Goal: Task Accomplishment & Management: Use online tool/utility

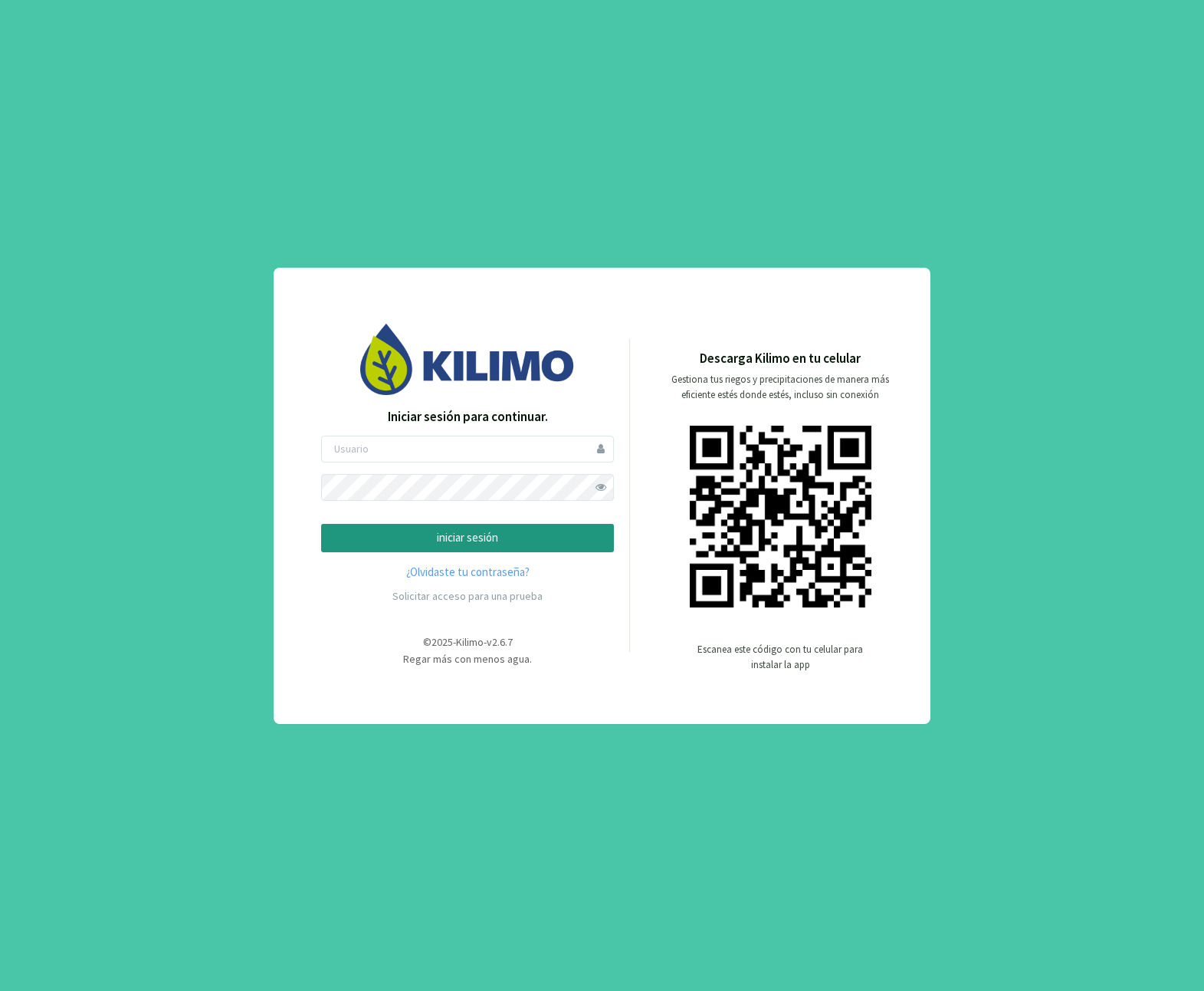
click at [372, 432] on div "Iniciar sesión para continuar. iniciar sesión ¿Olvidaste tu contraseña? Solicit…" at bounding box center [467, 509] width 293 height 204
click at [375, 450] on input "email" at bounding box center [467, 449] width 293 height 27
type input "[EMAIL_ADDRESS][DOMAIN_NAME]"
drag, startPoint x: 634, startPoint y: 501, endPoint x: 618, endPoint y: 498, distance: 16.3
click at [634, 501] on div "Descarga Kilimo en tu celular Gestiona tus riegos y precipitaciones de manera m…" at bounding box center [764, 514] width 268 height 331
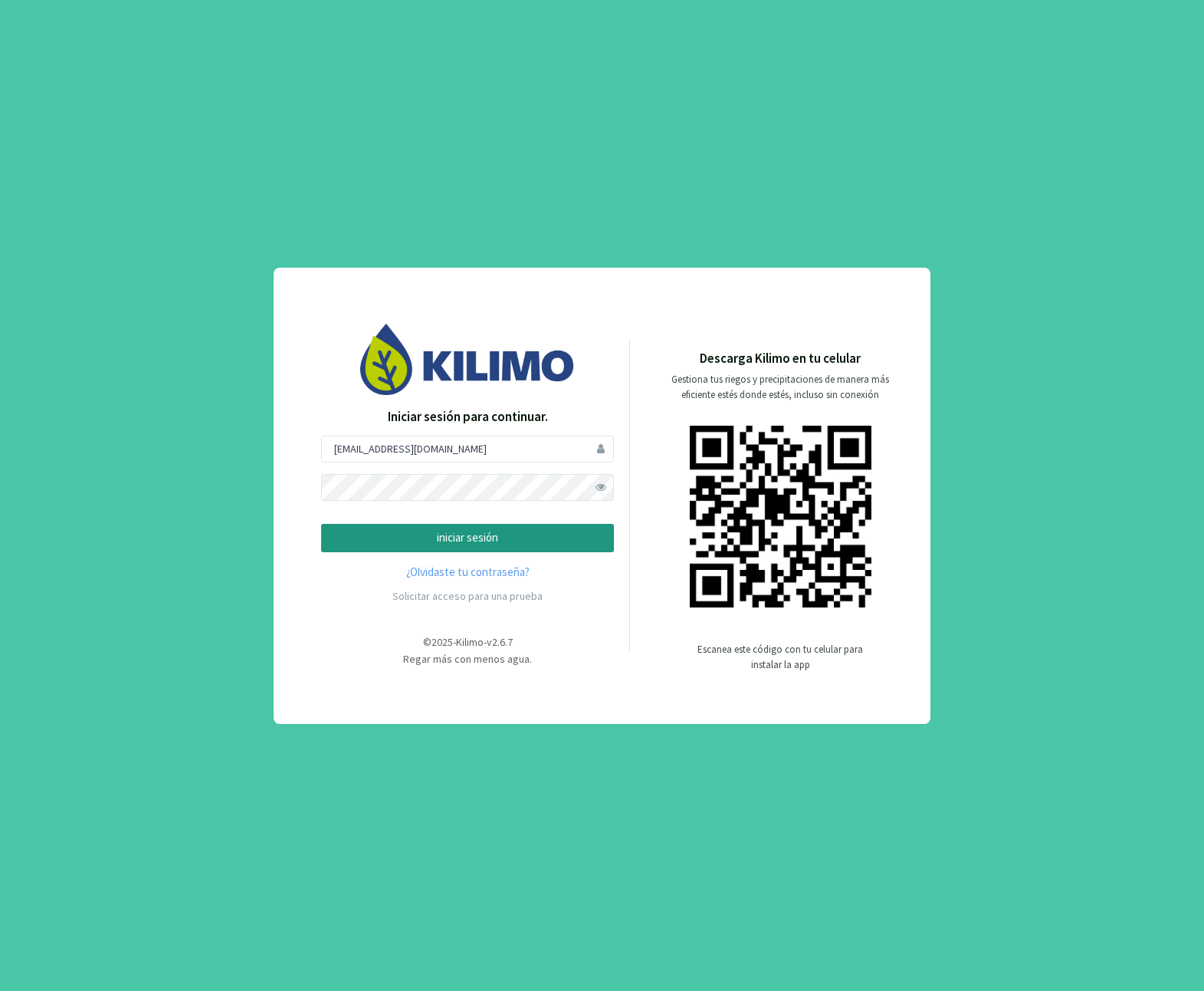
click at [606, 490] on span at bounding box center [601, 487] width 27 height 27
click at [553, 538] on p "iniciar sesión" at bounding box center [467, 538] width 266 height 17
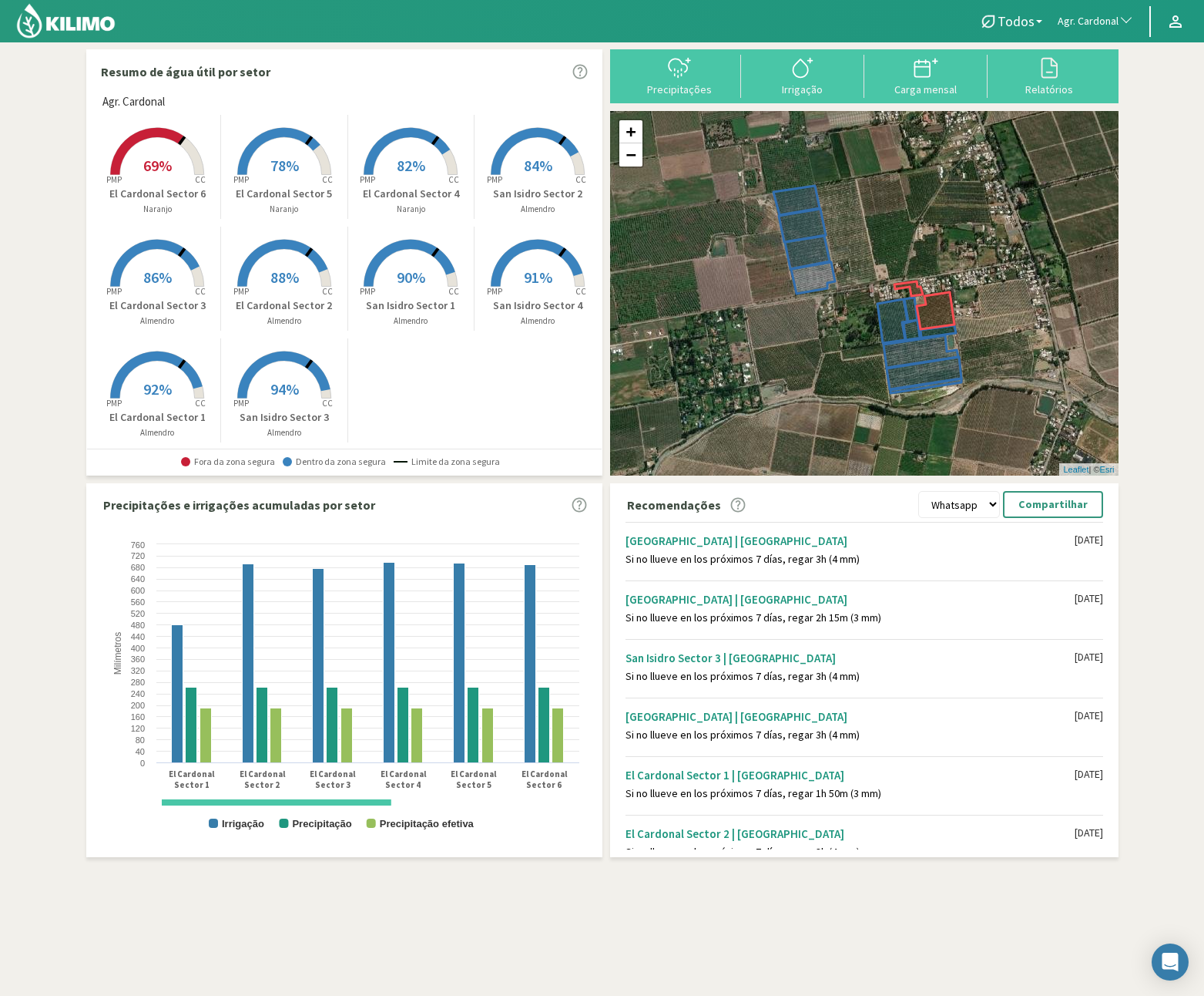
click at [1111, 23] on span "Agr. Cardonal" at bounding box center [1088, 21] width 61 height 15
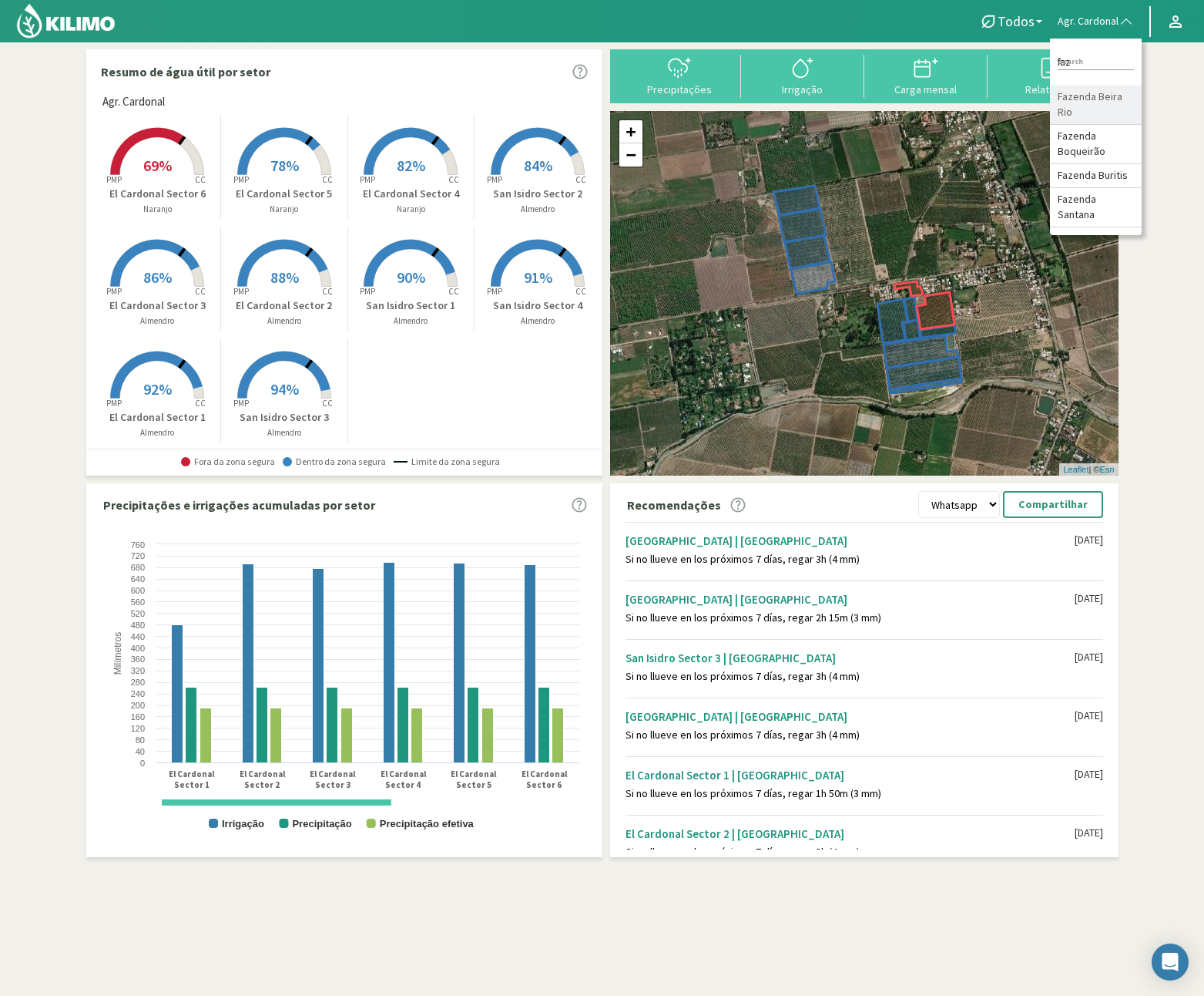
type input "faz"
click at [1074, 112] on li "Fazenda Beira Rio" at bounding box center [1095, 105] width 91 height 39
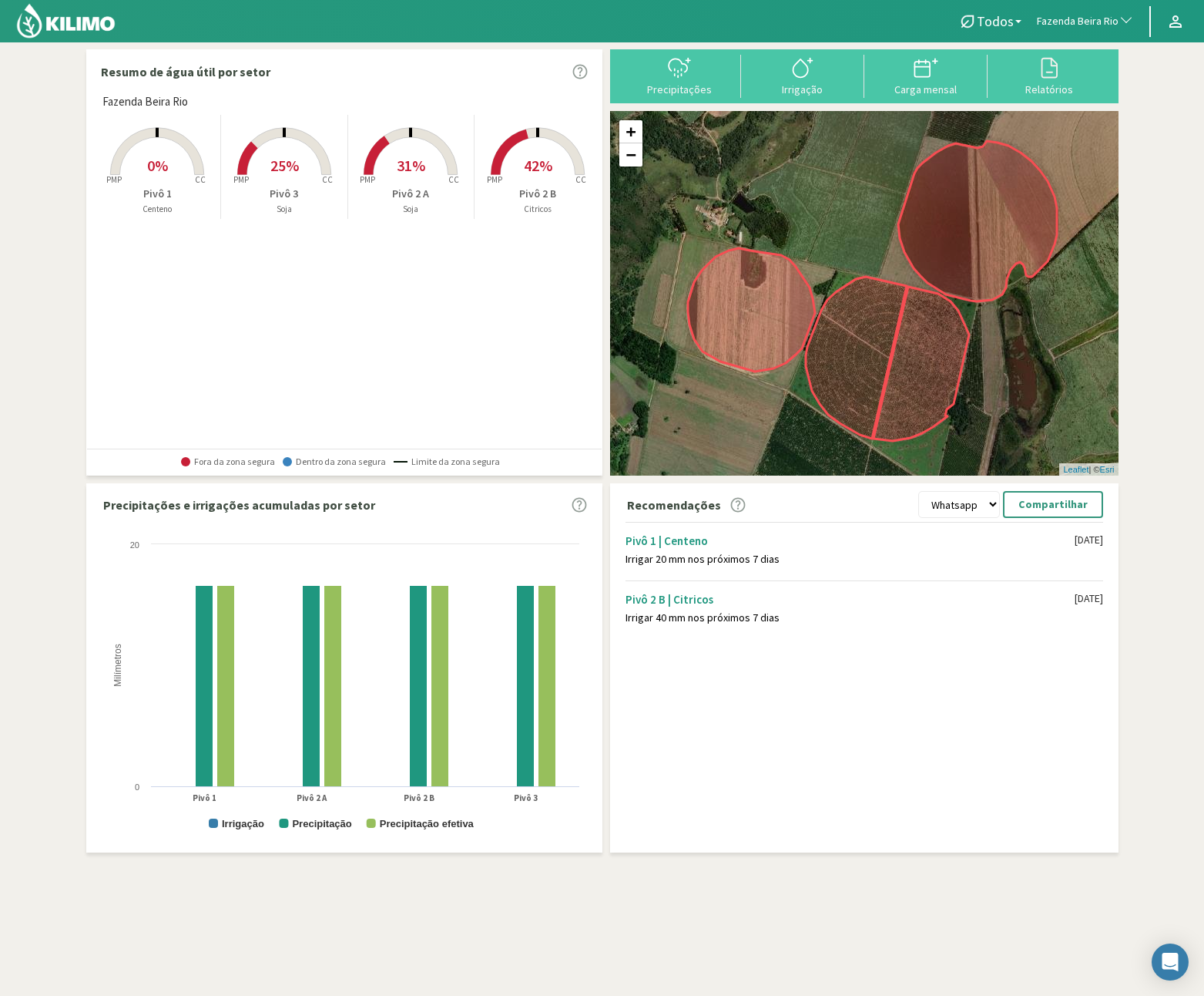
click at [528, 157] on span "42%" at bounding box center [538, 165] width 29 height 19
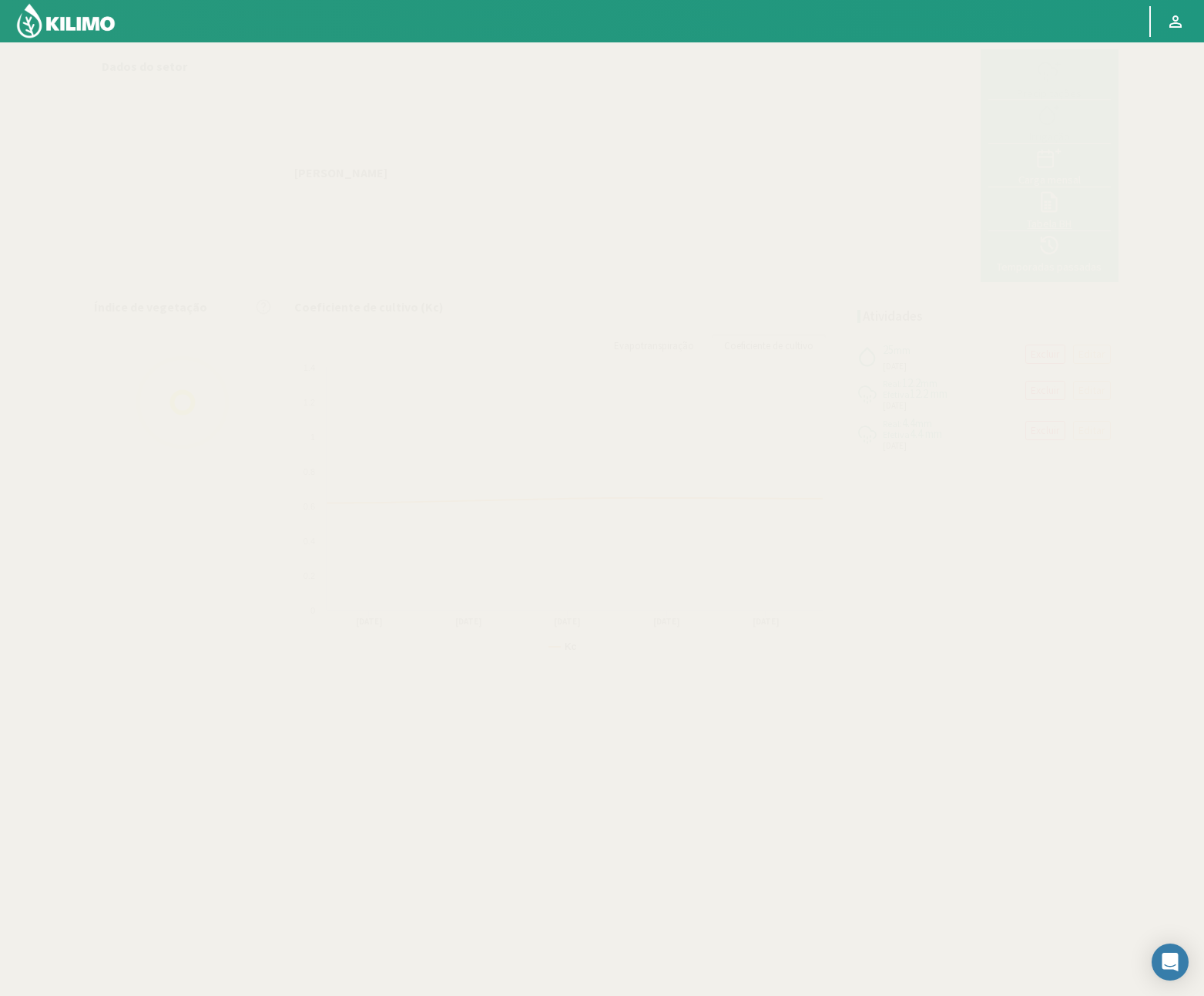
select select "103: Object"
select select "2: Object"
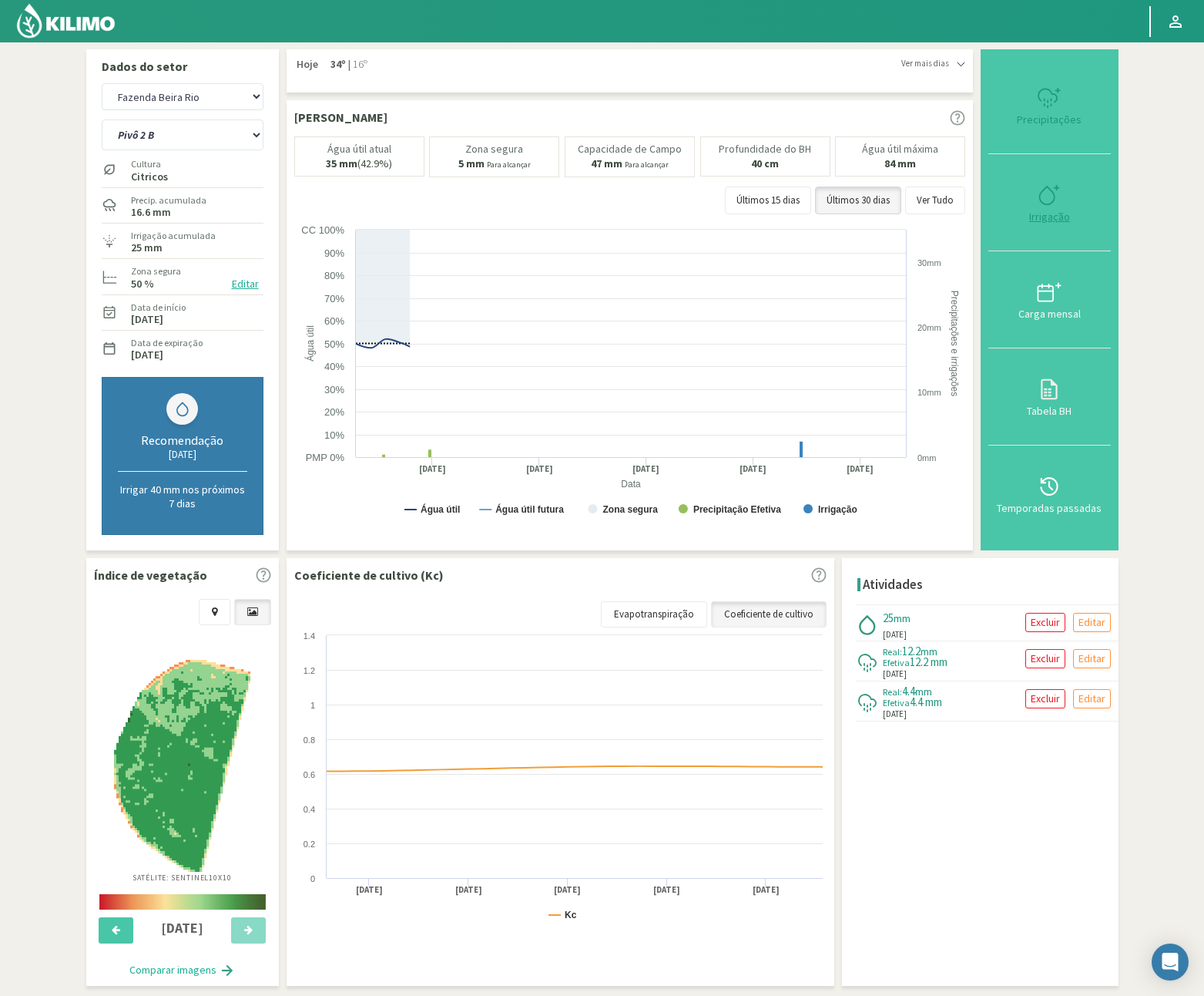
type input "25"
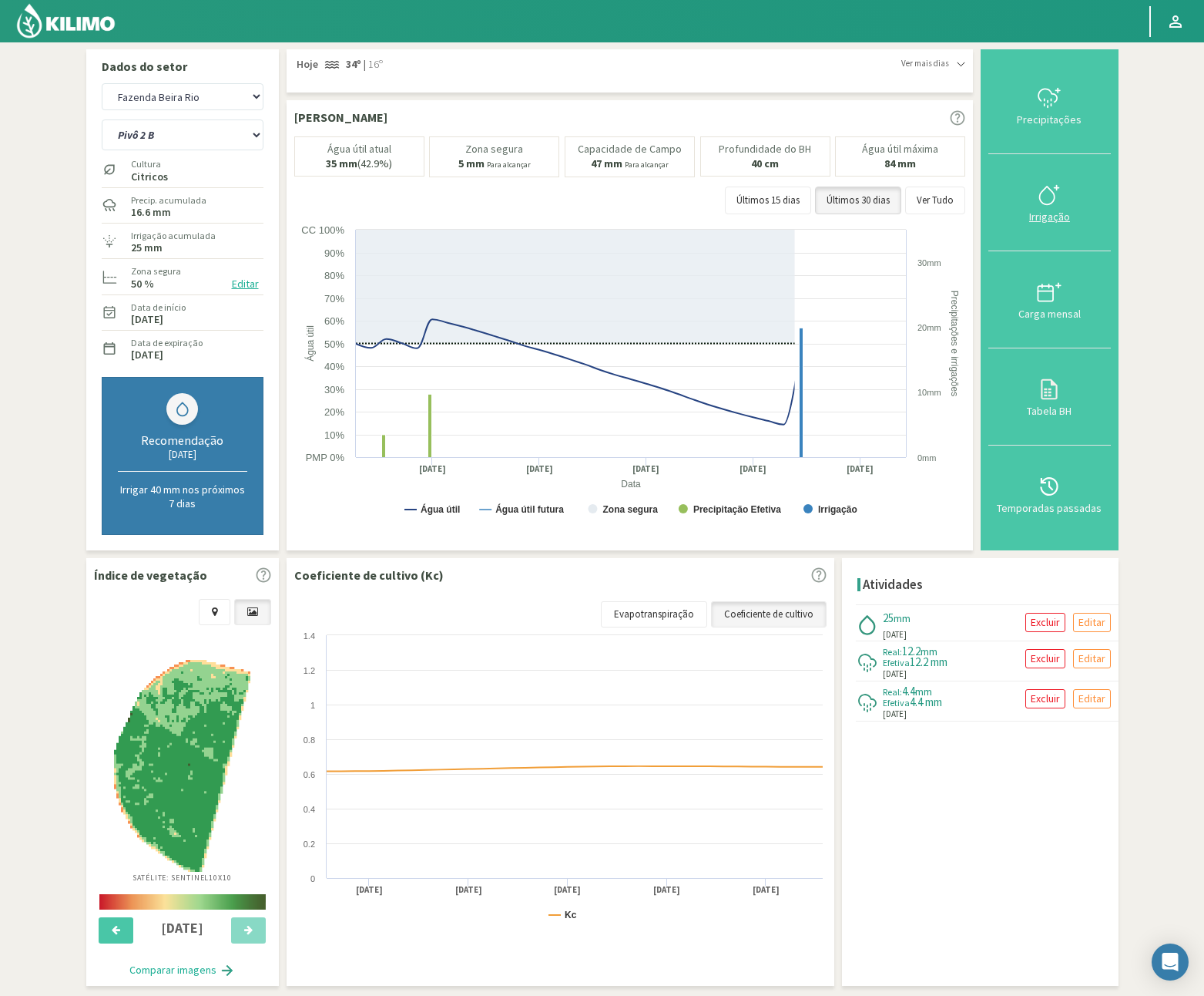
click at [1047, 173] on button "Irrigação" at bounding box center [1049, 203] width 122 height 97
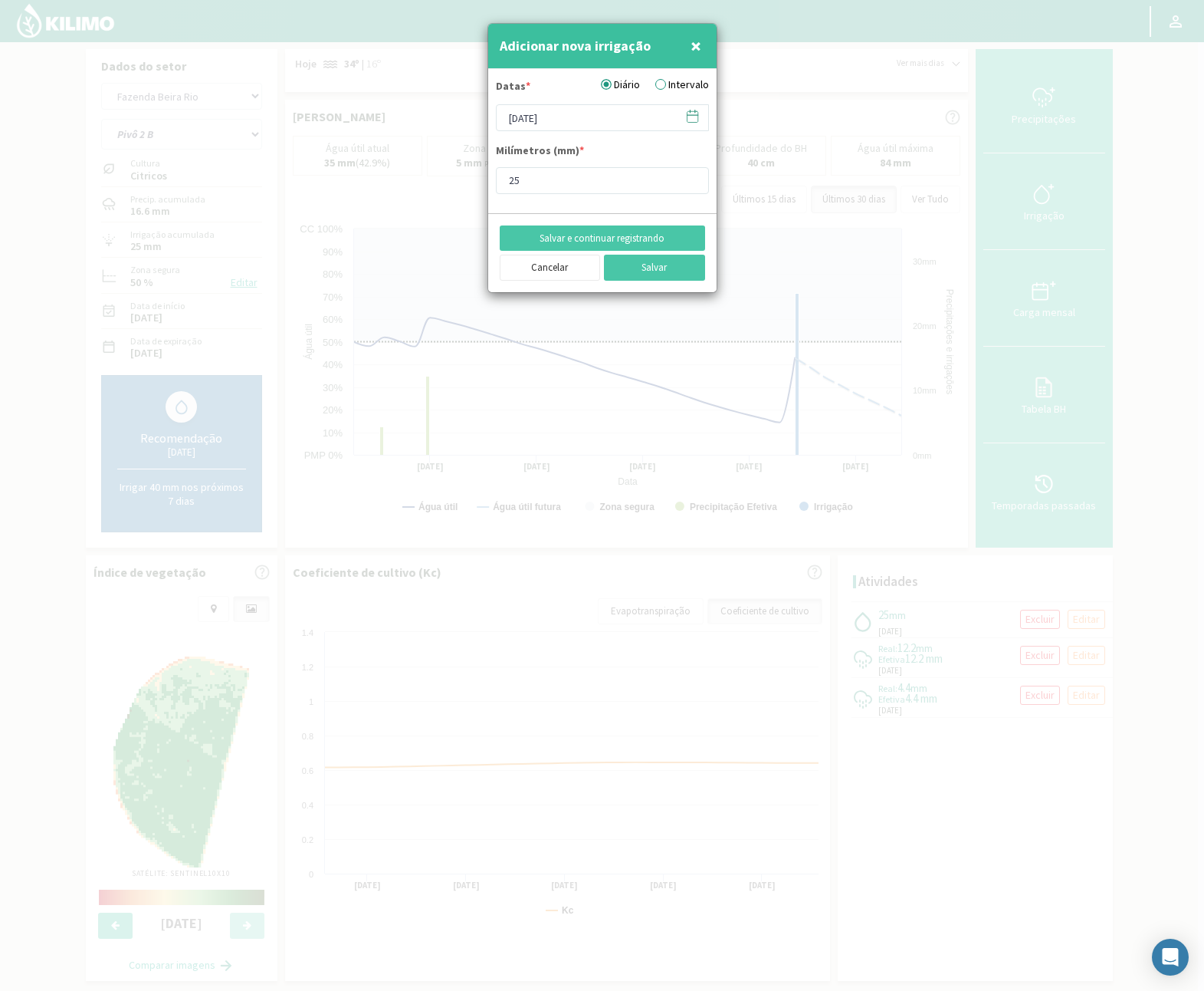
click at [696, 119] on icon at bounding box center [693, 116] width 14 height 14
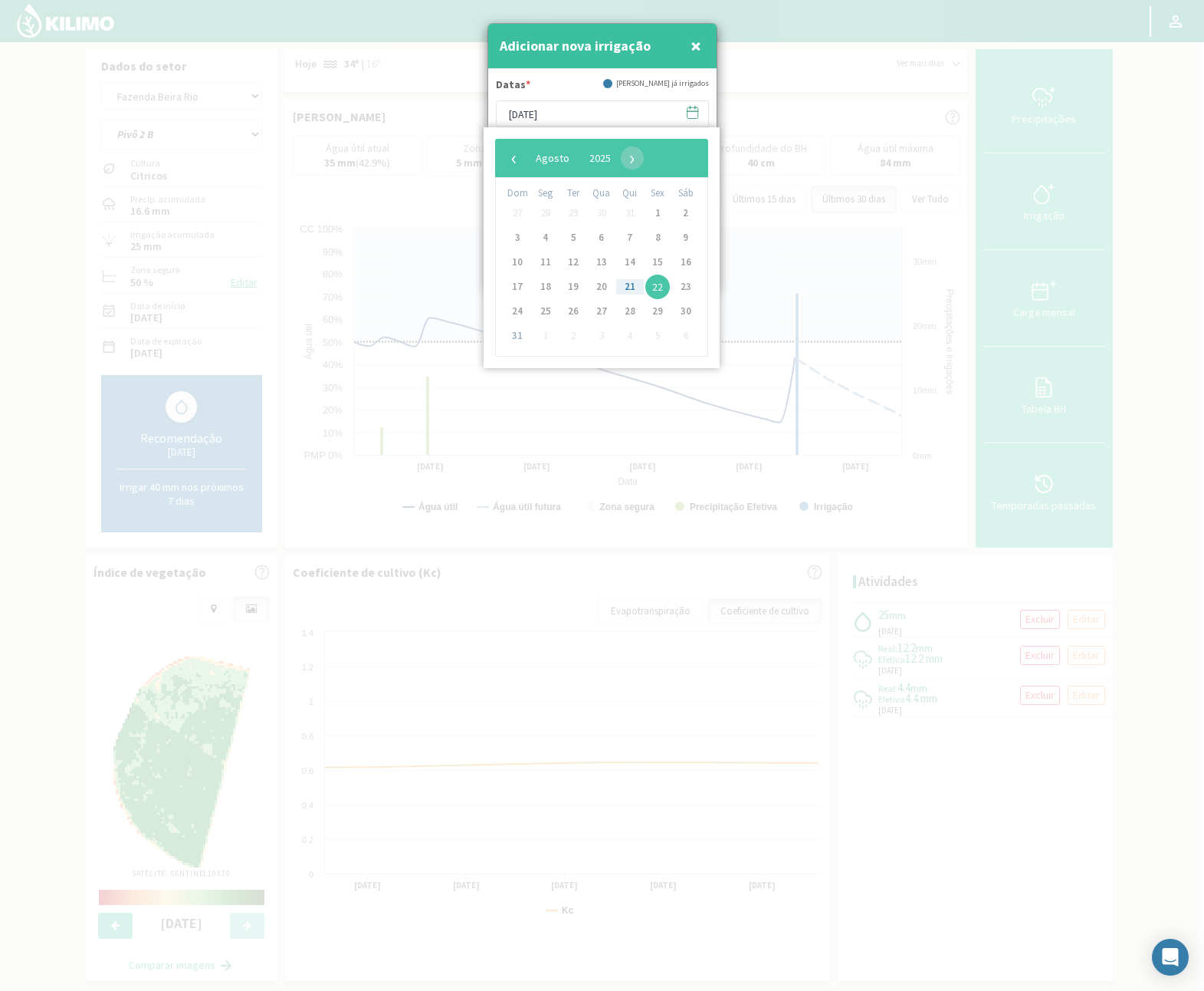
click at [627, 286] on span "21" at bounding box center [629, 286] width 25 height 25
click at [689, 34] on button "×" at bounding box center [696, 46] width 18 height 31
